Goal: Task Accomplishment & Management: Manage account settings

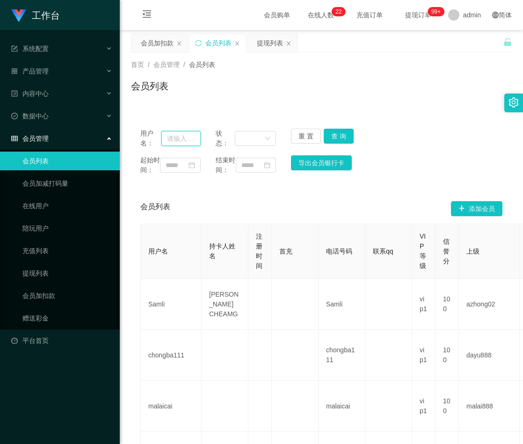
drag, startPoint x: 179, startPoint y: 142, endPoint x: 183, endPoint y: 141, distance: 4.7
click at [179, 142] on input "text" at bounding box center [180, 138] width 39 height 15
paste input "ALVINCHEN"
type input "ALVINCHEN"
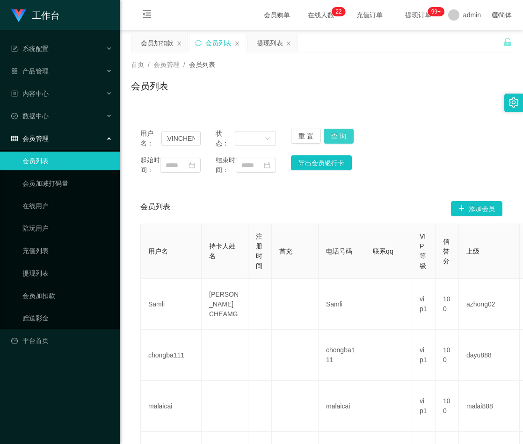
click at [337, 133] on button "查 询" at bounding box center [339, 136] width 30 height 15
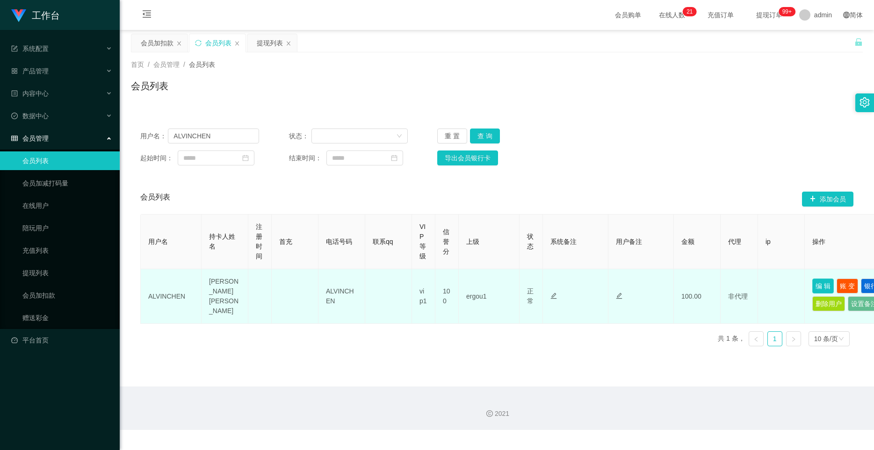
click at [522, 289] on button "编 辑" at bounding box center [823, 286] width 22 height 15
type input "ALVINCHEN"
type input "[PERSON_NAME] [PERSON_NAME]"
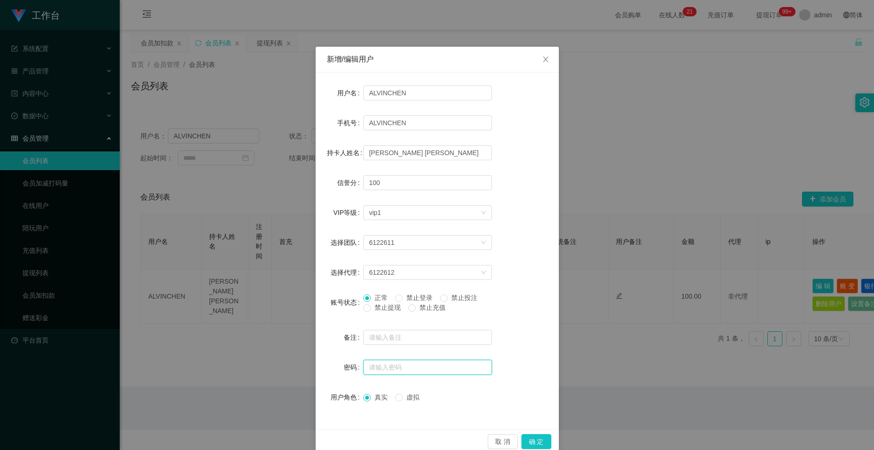
click at [383, 369] on input "text" at bounding box center [427, 367] width 129 height 15
paste input "aaa123"
type input "aaa123"
click at [522, 443] on button "确 定" at bounding box center [536, 441] width 30 height 15
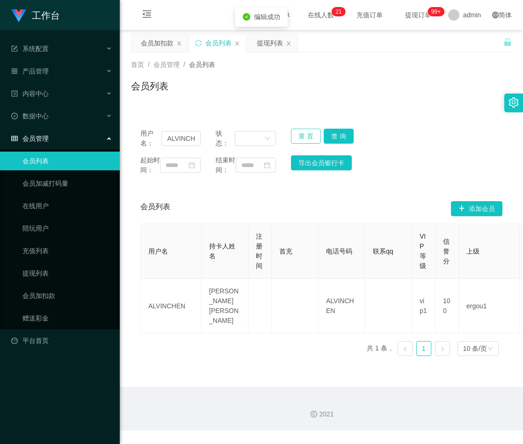
click at [307, 136] on button "重 置" at bounding box center [306, 136] width 30 height 15
